Goal: Register for event/course

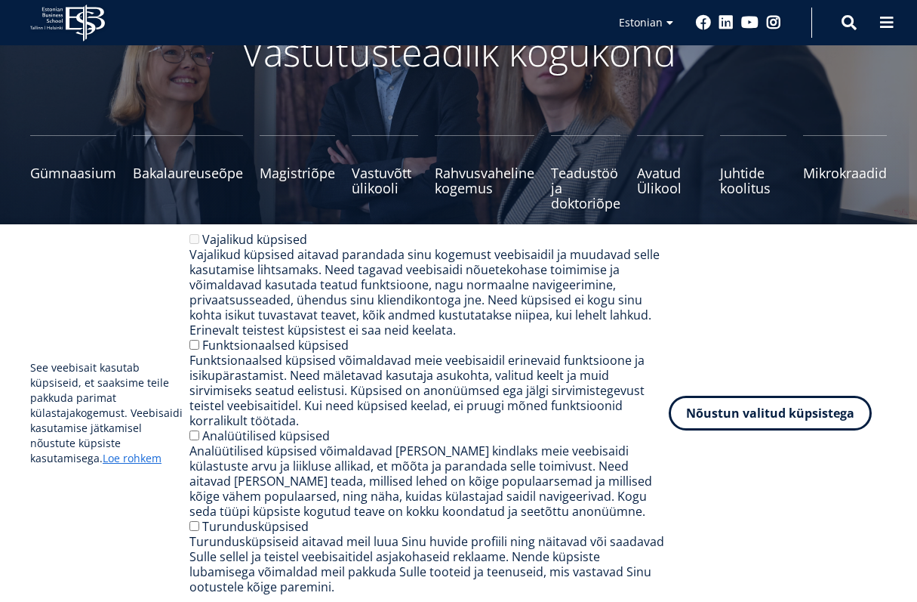
scroll to position [140, 0]
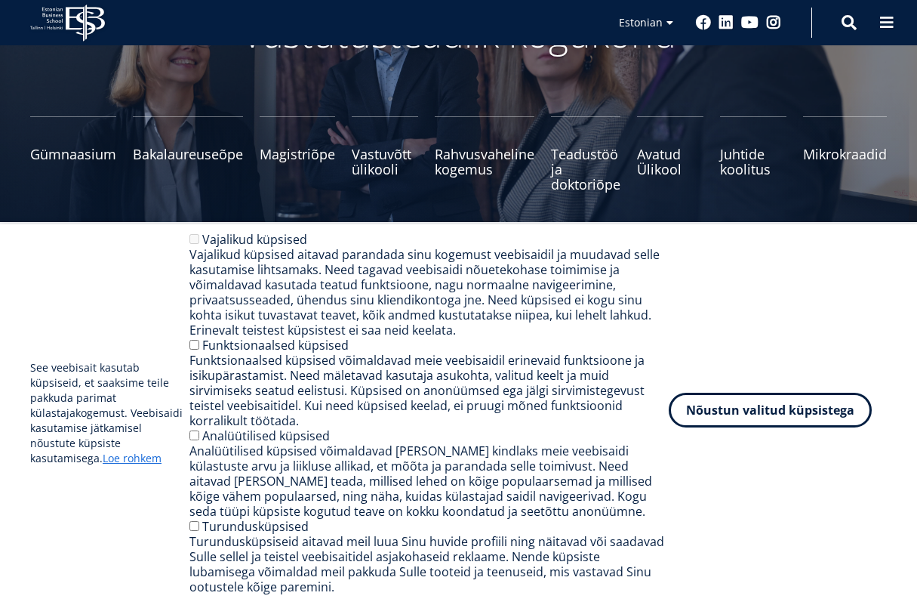
click at [708, 412] on button "Nõustun valitud küpsistega" at bounding box center [770, 410] width 203 height 35
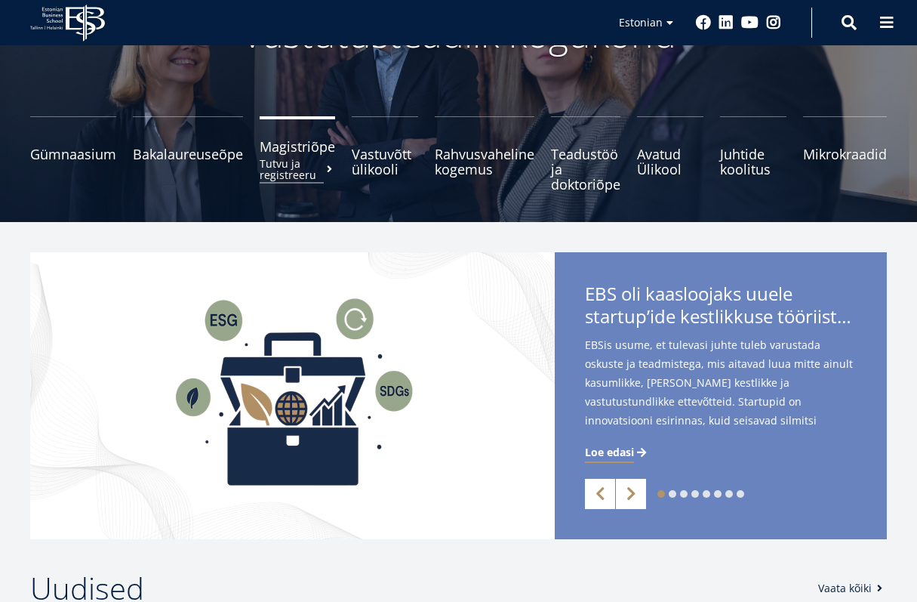
click at [272, 169] on small "Tutvu ja registreeru" at bounding box center [297, 169] width 75 height 23
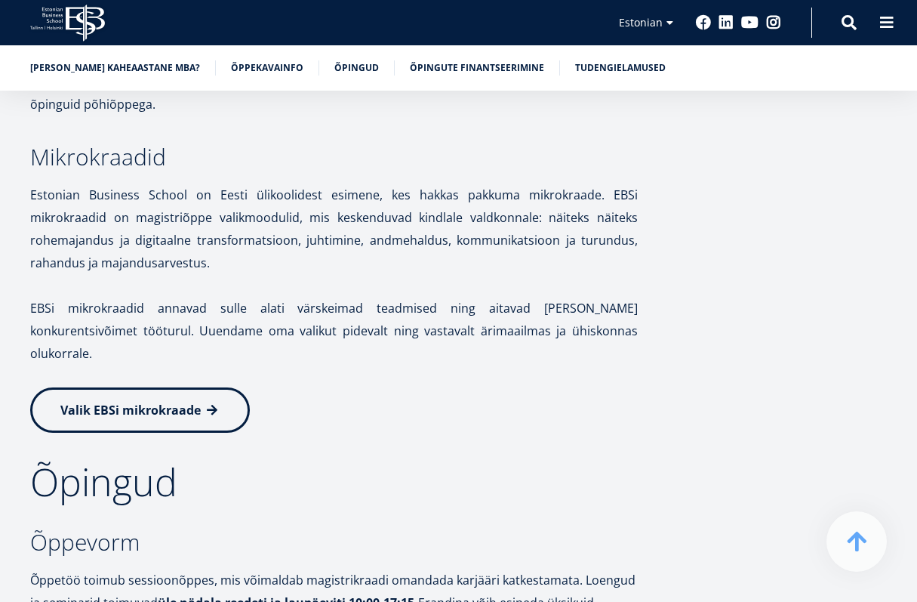
scroll to position [2427, 0]
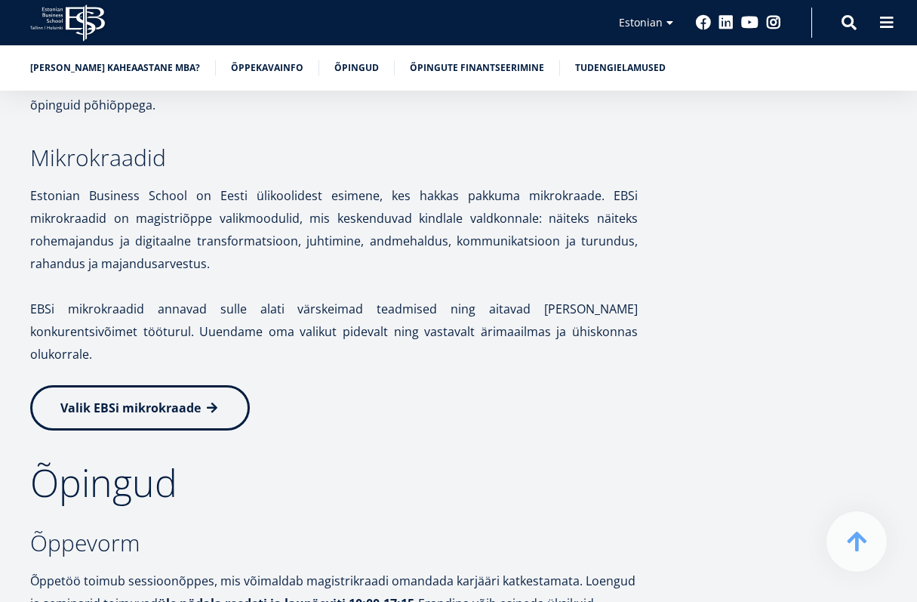
click at [183, 399] on span "Valik EBSi mikrokraade" at bounding box center [130, 407] width 140 height 17
